Goal: Task Accomplishment & Management: Manage account settings

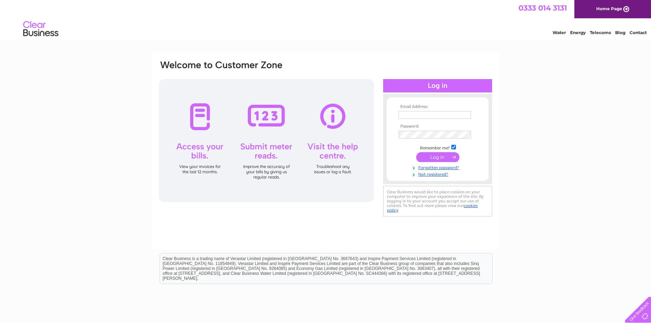
type input "[EMAIL_ADDRESS][PERSON_NAME][DOMAIN_NAME]"
click at [440, 151] on td at bounding box center [438, 156] width 82 height 13
click at [440, 157] on input "submit" at bounding box center [437, 157] width 43 height 10
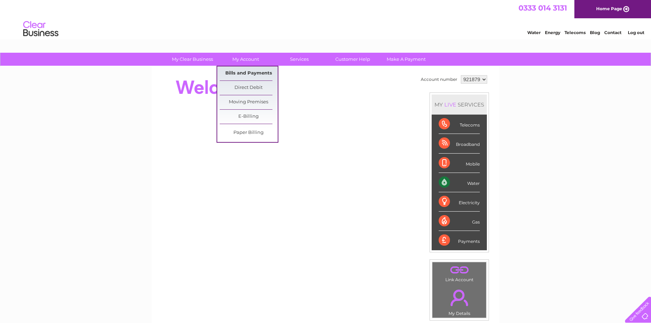
click at [242, 74] on link "Bills and Payments" at bounding box center [249, 73] width 58 height 14
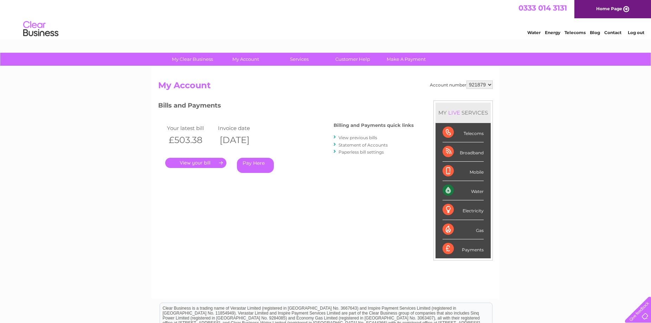
click at [204, 162] on link "." at bounding box center [195, 163] width 61 height 10
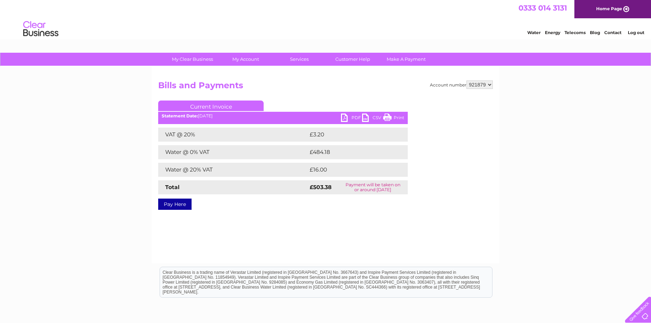
click at [348, 117] on link "PDF" at bounding box center [351, 118] width 21 height 10
